Goal: Find specific page/section: Find specific page/section

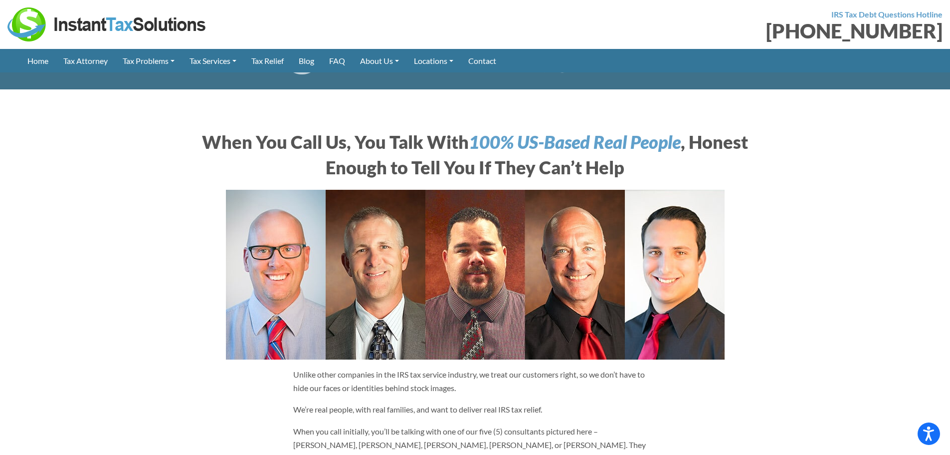
scroll to position [452, 0]
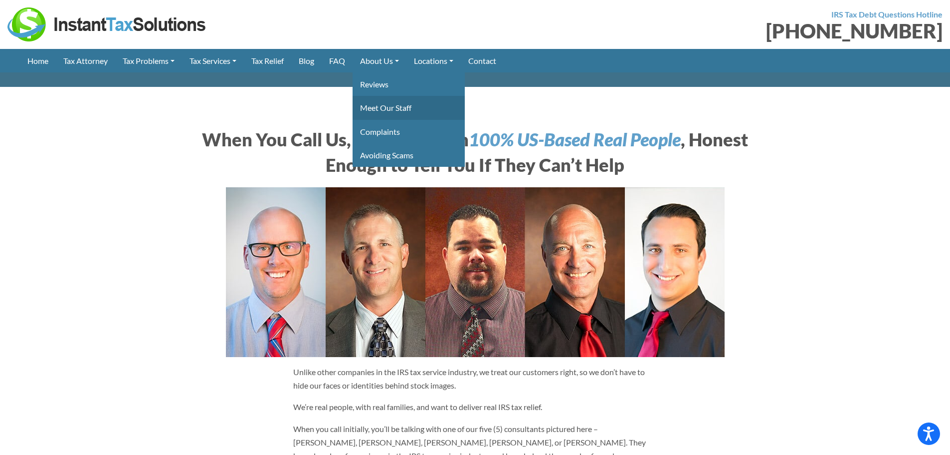
click at [395, 107] on link "Meet Our Staff" at bounding box center [409, 107] width 112 height 23
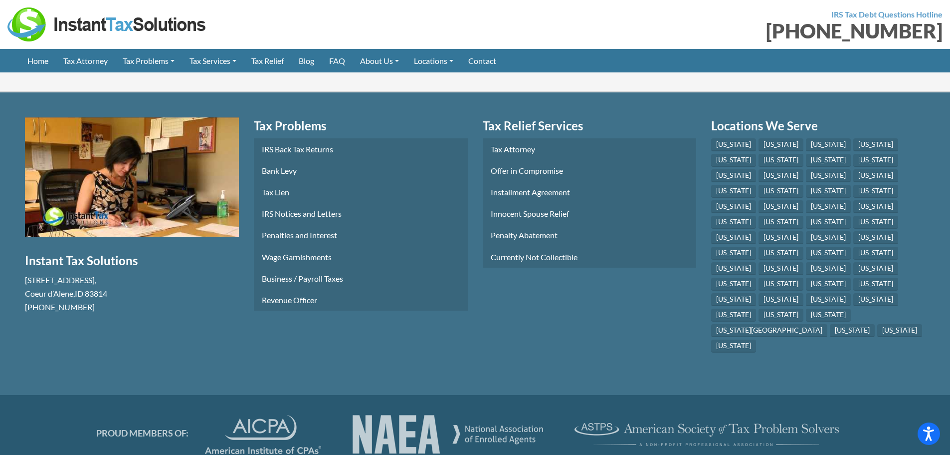
scroll to position [4763, 0]
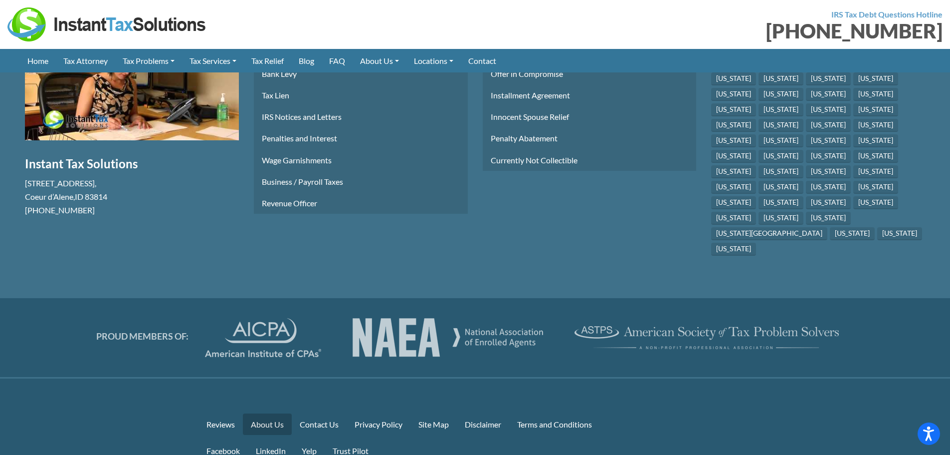
click at [269, 413] on link "About Us" at bounding box center [267, 423] width 49 height 21
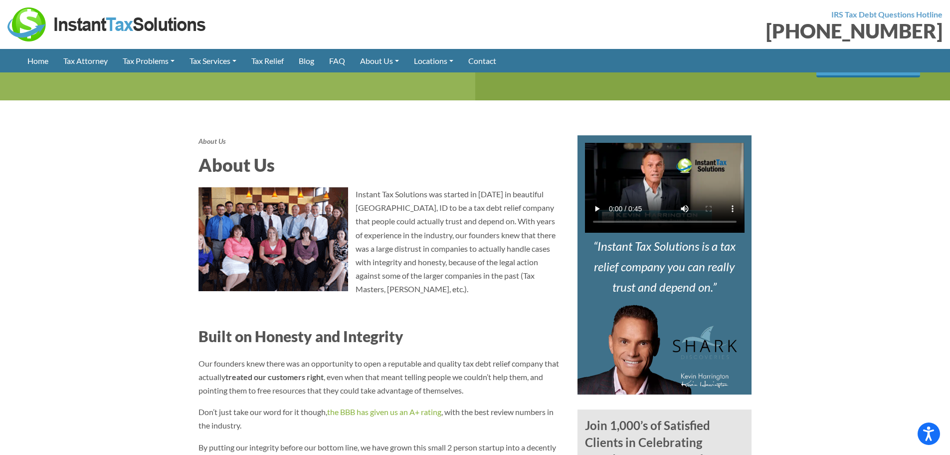
scroll to position [313, 0]
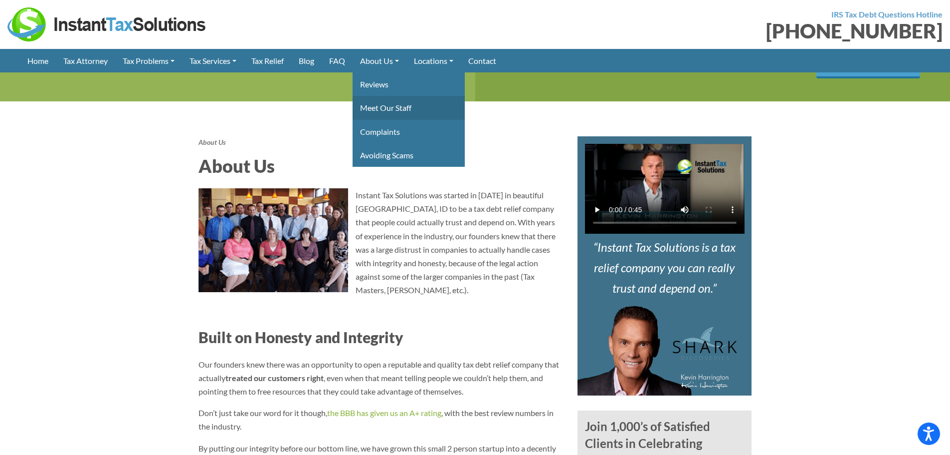
click at [386, 108] on link "Meet Our Staff" at bounding box center [409, 107] width 112 height 23
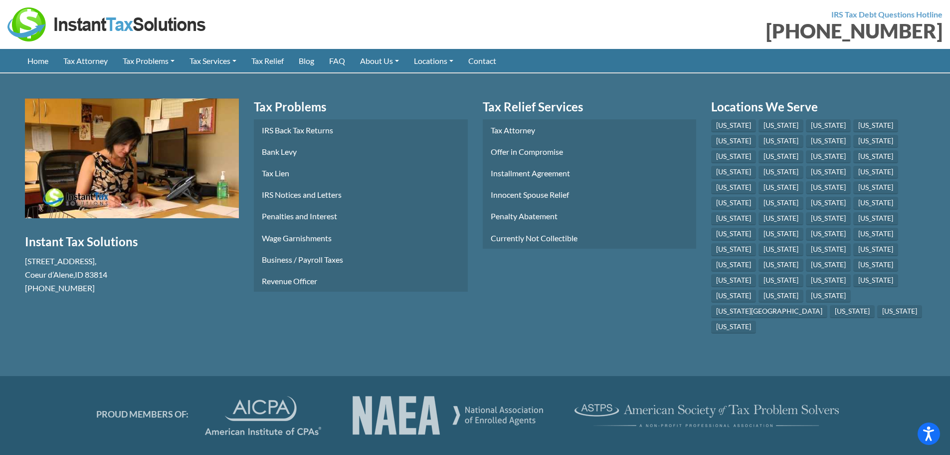
scroll to position [4702, 0]
